Goal: Information Seeking & Learning: Learn about a topic

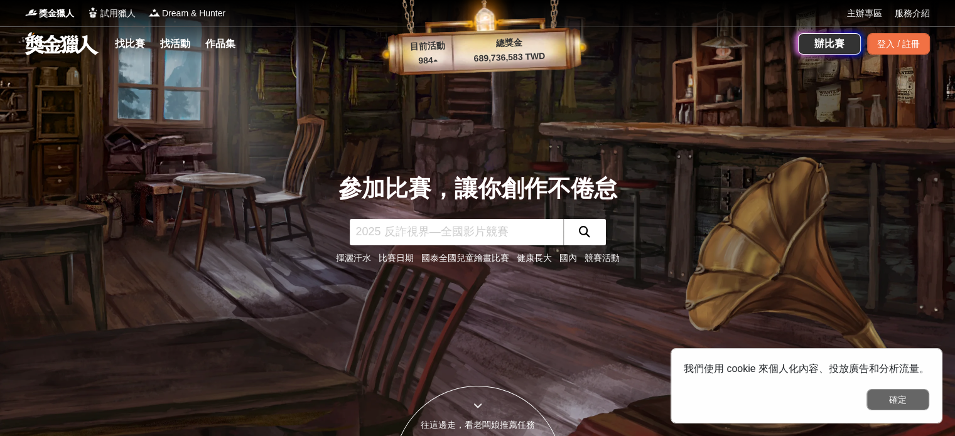
click at [887, 394] on button "確定" at bounding box center [897, 399] width 63 height 21
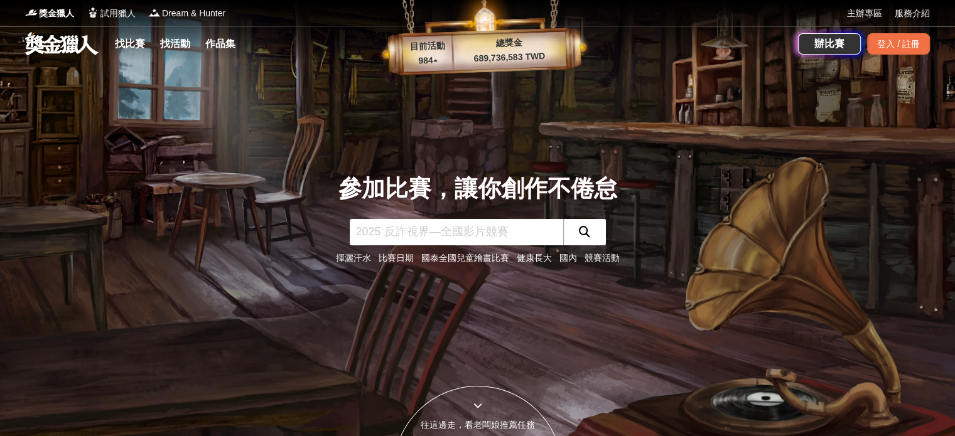
click at [88, 42] on link at bounding box center [62, 43] width 76 height 24
click at [63, 12] on span "獎金獵人" at bounding box center [56, 13] width 35 height 13
click at [128, 50] on link "找比賽" at bounding box center [130, 44] width 40 height 18
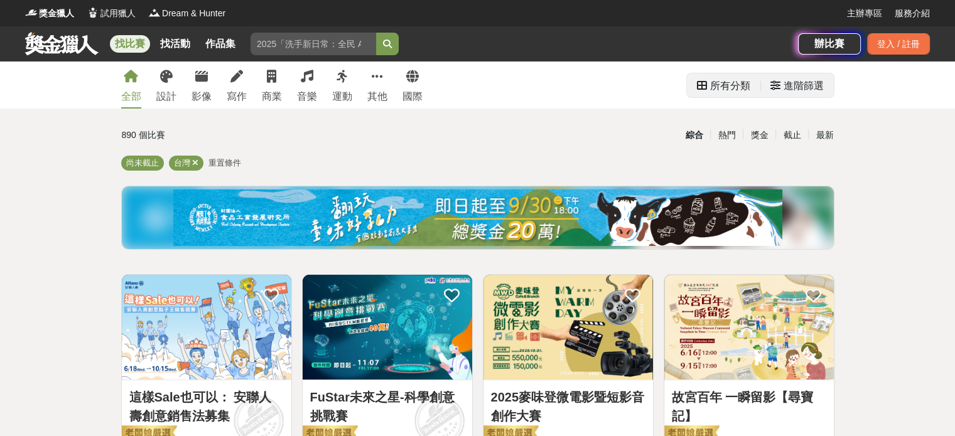
click at [734, 85] on div "所有分類" at bounding box center [730, 85] width 40 height 25
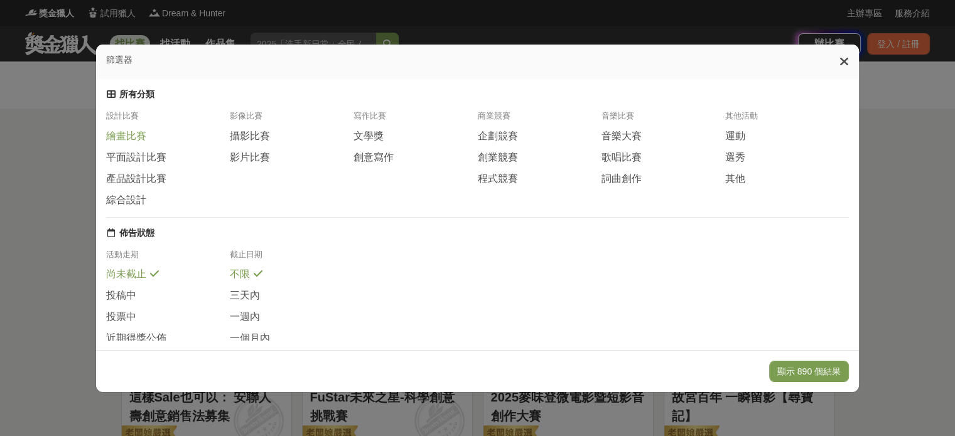
click at [128, 138] on span "繪畫比賽" at bounding box center [126, 136] width 40 height 13
click at [780, 366] on button "顯示 126 個結果" at bounding box center [809, 371] width 80 height 21
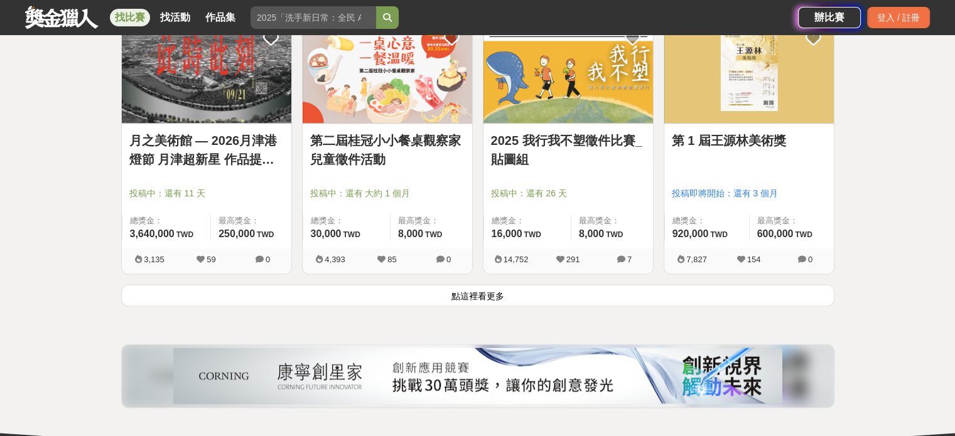
scroll to position [1599, 0]
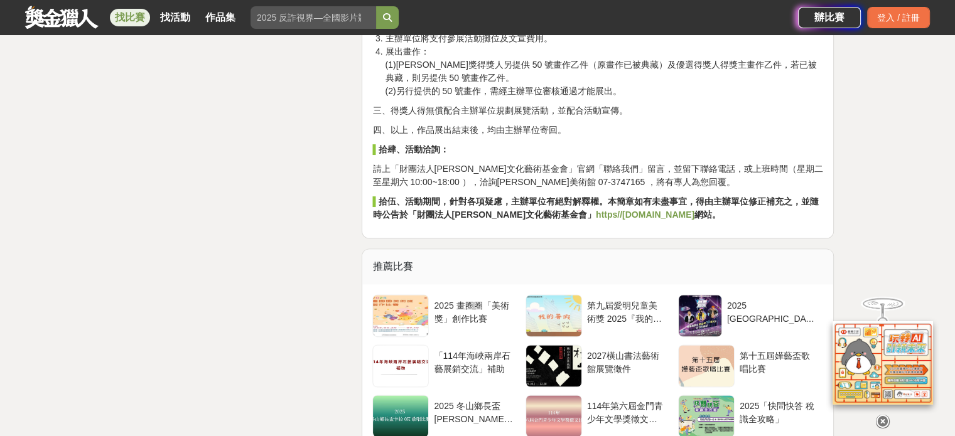
scroll to position [1883, 0]
